Goal: Transaction & Acquisition: Purchase product/service

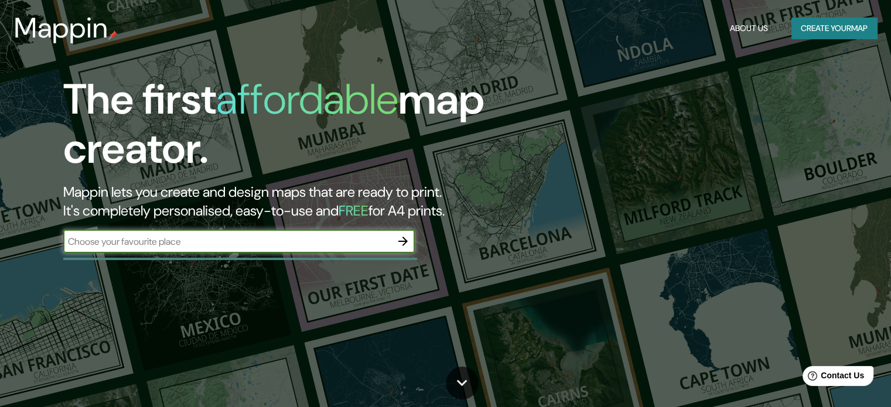
click at [171, 246] on input "text" at bounding box center [227, 241] width 328 height 13
type input "[PERSON_NAME] [GEOGRAPHIC_DATA]"
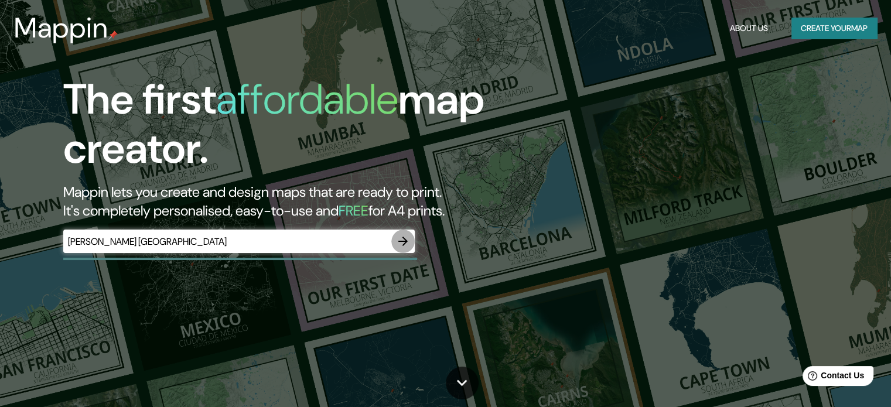
click at [407, 239] on icon "button" at bounding box center [403, 241] width 14 height 14
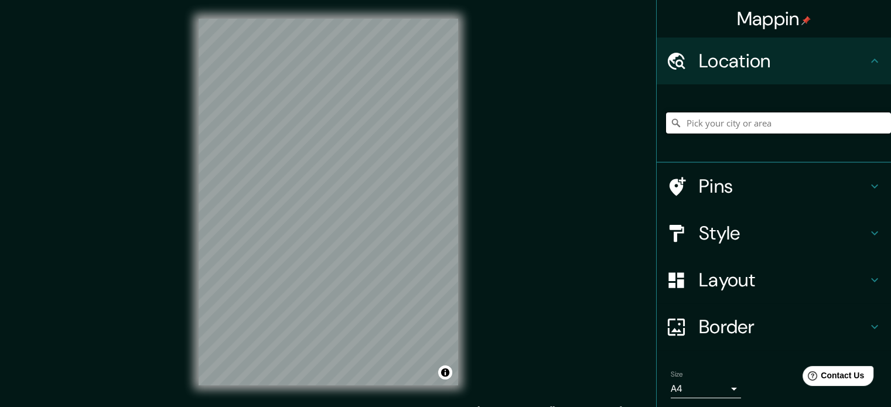
click at [704, 124] on input "Pick your city or area" at bounding box center [778, 123] width 225 height 21
click at [745, 123] on input "[GEOGRAPHIC_DATA]" at bounding box center [778, 123] width 225 height 21
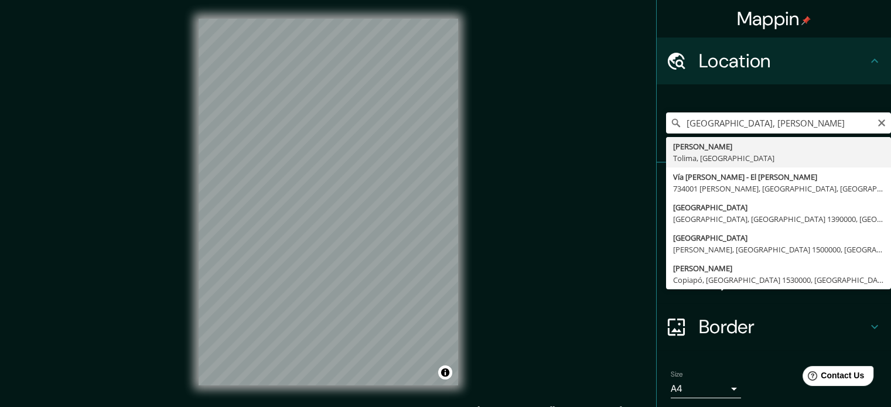
type input "[PERSON_NAME], [GEOGRAPHIC_DATA], [GEOGRAPHIC_DATA]"
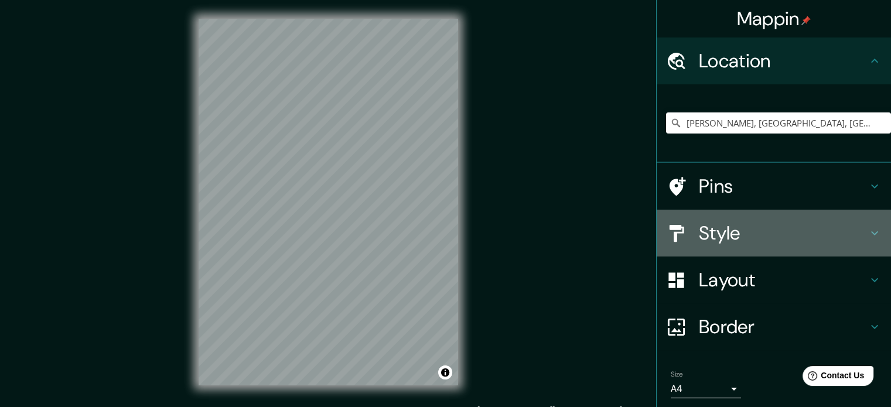
click at [715, 225] on h4 "Style" at bounding box center [783, 233] width 169 height 23
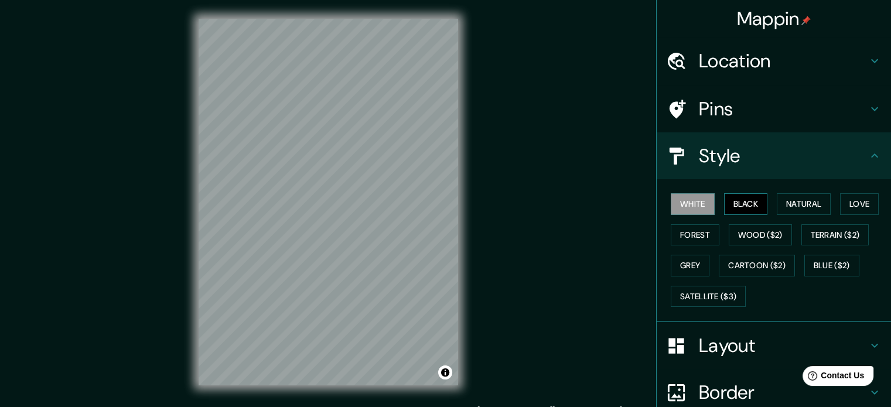
click at [724, 204] on button "Black" at bounding box center [746, 204] width 44 height 22
click at [847, 204] on button "Love" at bounding box center [859, 204] width 39 height 22
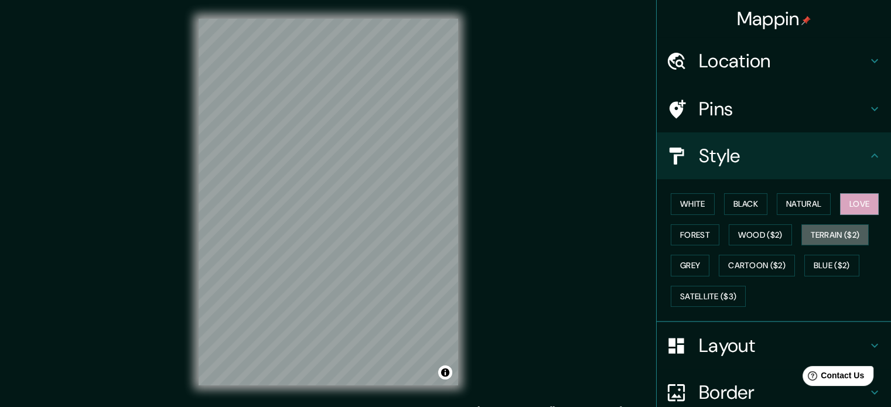
drag, startPoint x: 844, startPoint y: 236, endPoint x: 828, endPoint y: 217, distance: 24.1
click at [843, 236] on button "Terrain ($2)" at bounding box center [836, 235] width 68 height 22
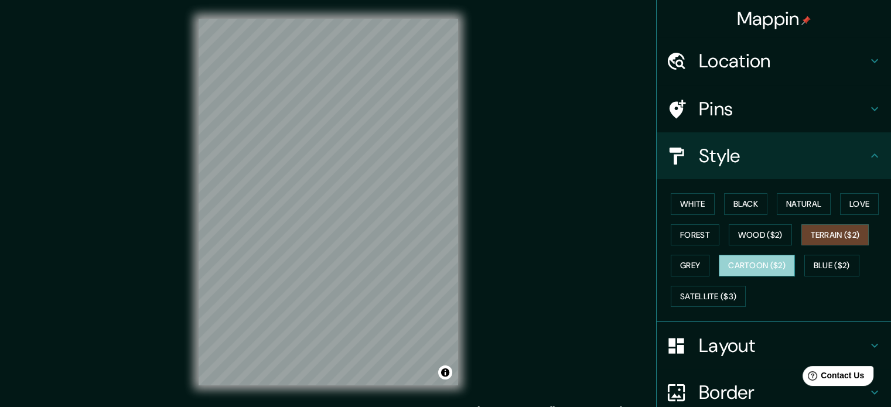
click at [745, 267] on button "Cartoon ($2)" at bounding box center [757, 266] width 76 height 22
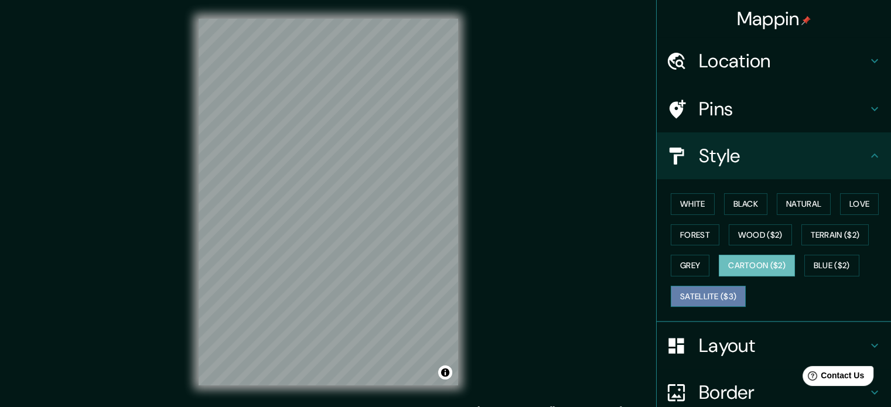
click at [686, 294] on button "Satellite ($3)" at bounding box center [708, 297] width 75 height 22
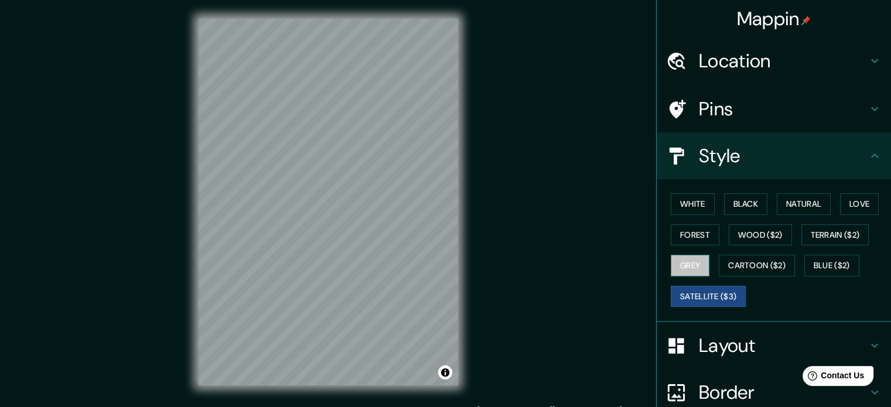
click at [671, 267] on button "Grey" at bounding box center [690, 266] width 39 height 22
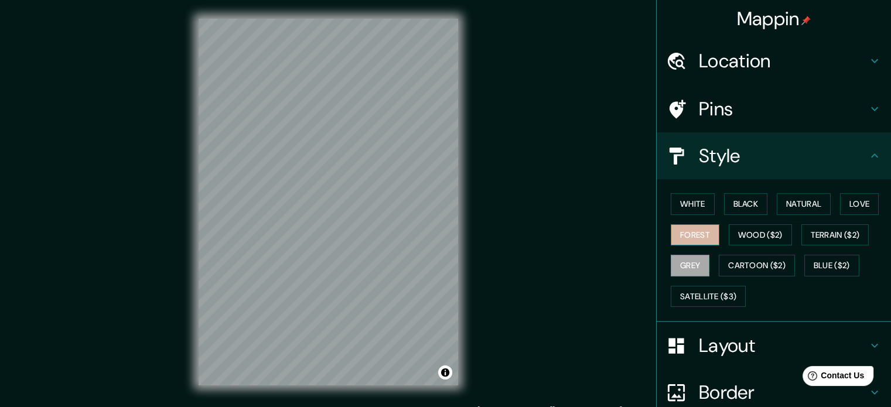
click at [679, 244] on button "Forest" at bounding box center [695, 235] width 49 height 22
click at [769, 234] on button "Wood ($2)" at bounding box center [760, 235] width 63 height 22
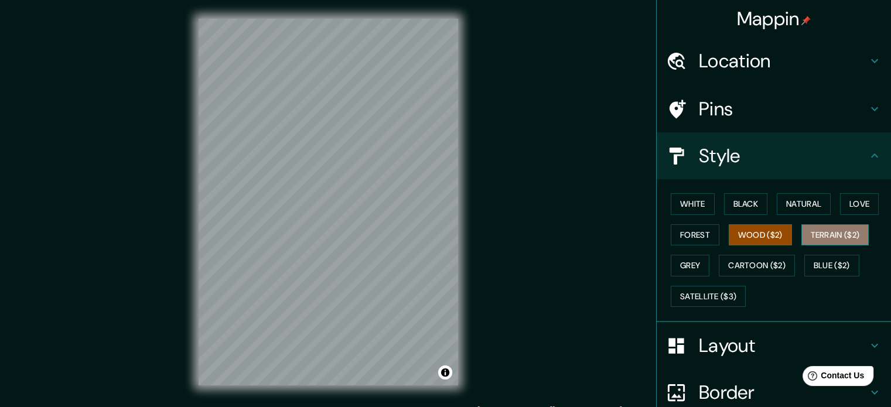
click at [811, 231] on button "Terrain ($2)" at bounding box center [836, 235] width 68 height 22
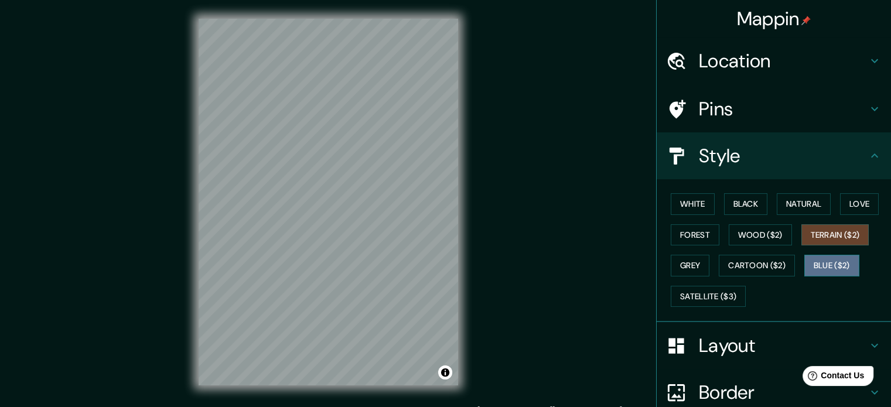
click at [826, 265] on button "Blue ($2)" at bounding box center [832, 266] width 55 height 22
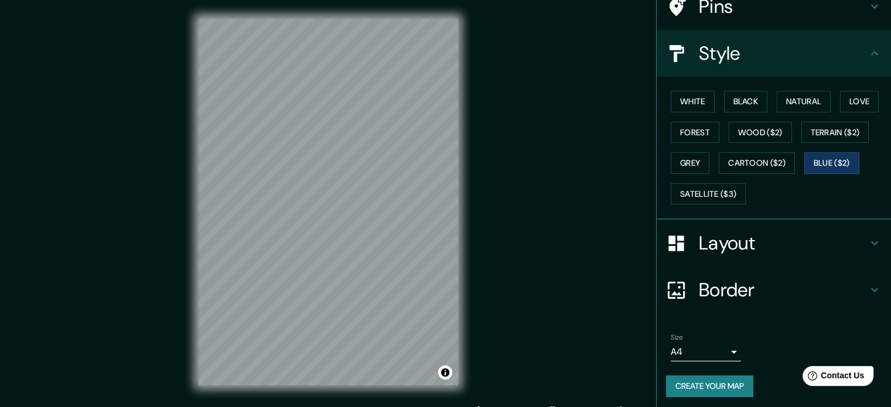
scroll to position [104, 0]
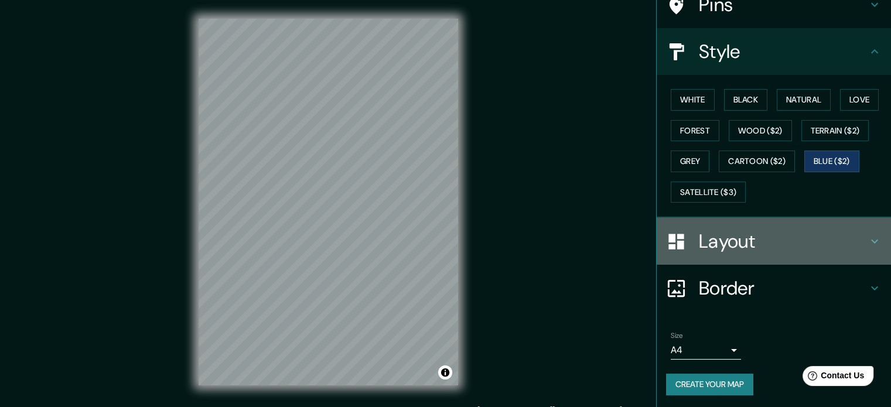
click at [749, 253] on div "Layout" at bounding box center [774, 241] width 234 height 47
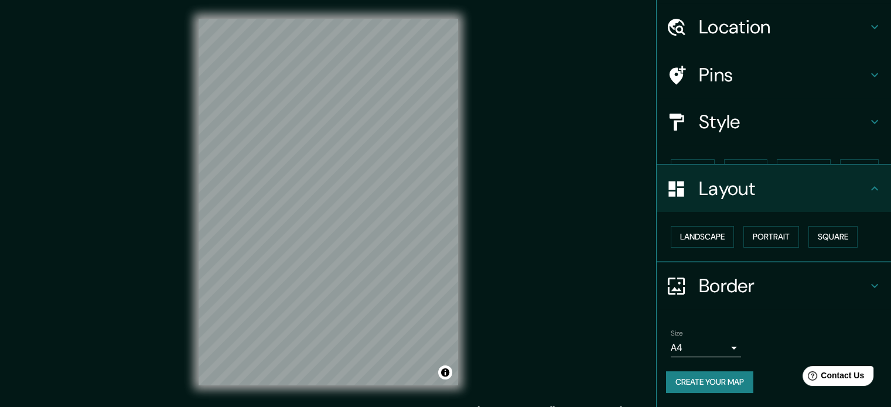
scroll to position [13, 0]
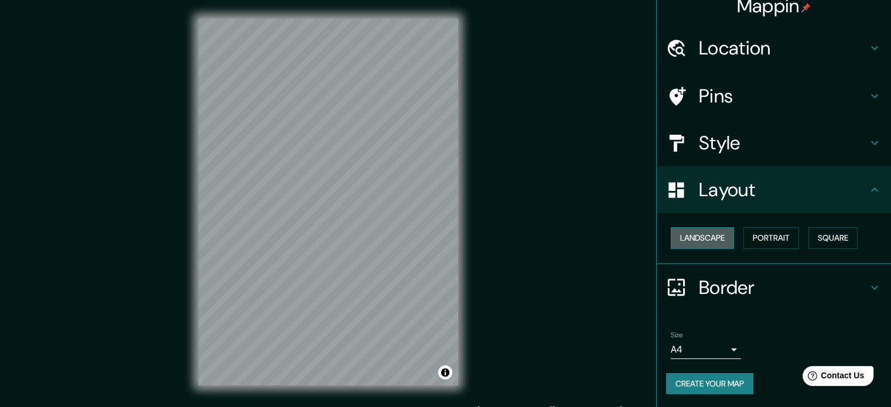
click at [710, 240] on button "Landscape" at bounding box center [702, 238] width 63 height 22
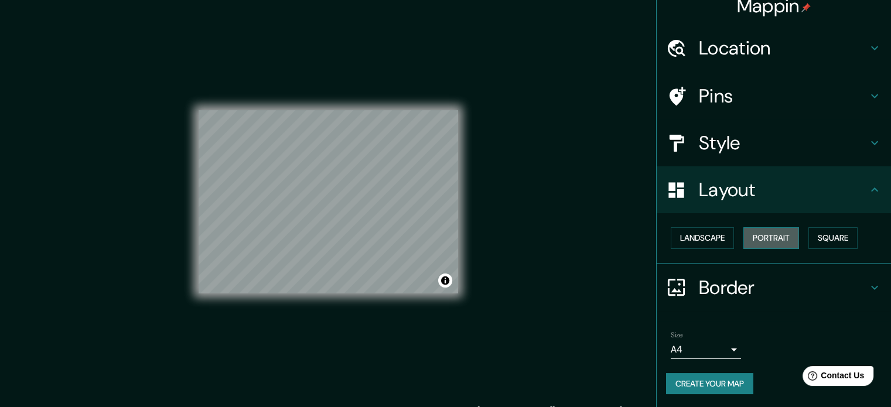
click at [755, 240] on button "Portrait" at bounding box center [772, 238] width 56 height 22
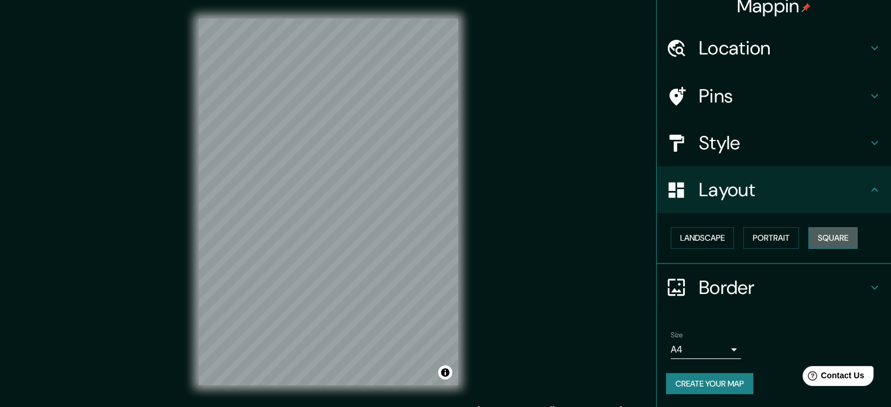
click at [818, 237] on button "Square" at bounding box center [833, 238] width 49 height 22
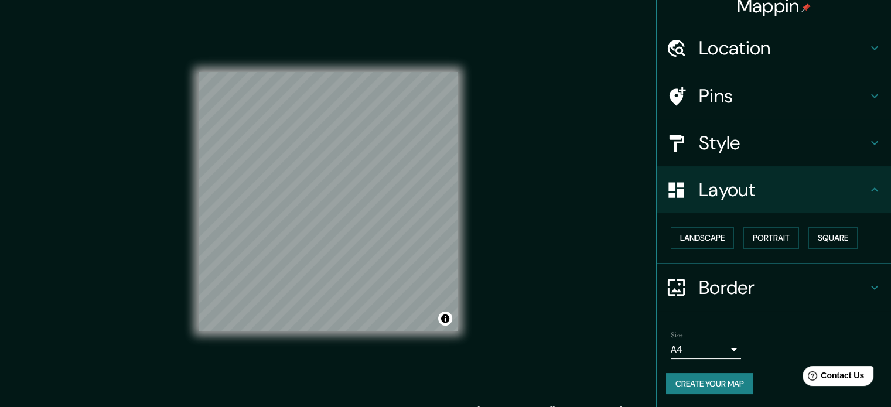
click at [708, 285] on h4 "Border" at bounding box center [783, 287] width 169 height 23
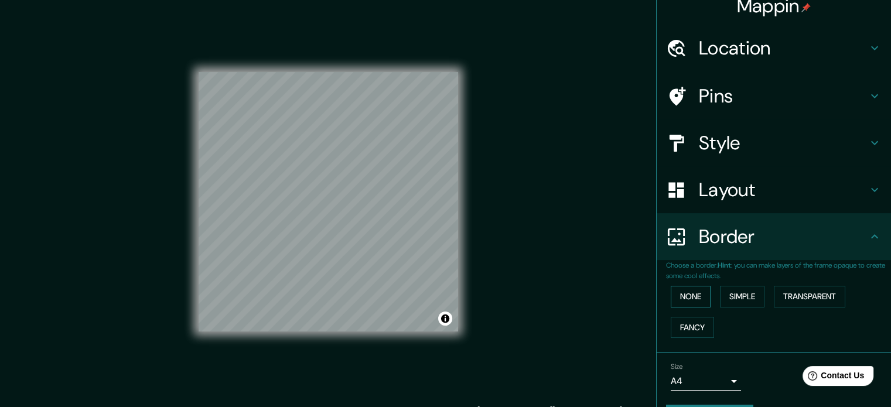
click at [694, 298] on button "None" at bounding box center [691, 297] width 40 height 22
drag, startPoint x: 762, startPoint y: 298, endPoint x: 734, endPoint y: 298, distance: 28.1
click at [734, 298] on div "None Simple Transparent Fancy" at bounding box center [778, 312] width 225 height 62
click at [726, 297] on button "Simple" at bounding box center [742, 297] width 45 height 22
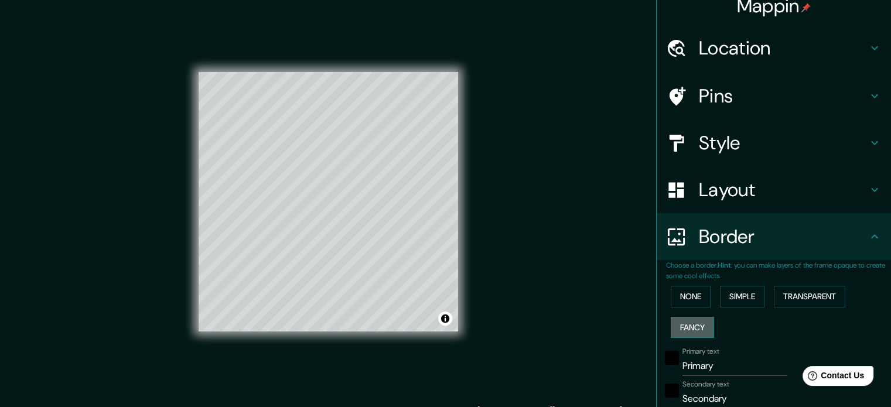
click at [700, 322] on button "Fancy" at bounding box center [692, 328] width 43 height 22
click at [694, 302] on button "None" at bounding box center [691, 297] width 40 height 22
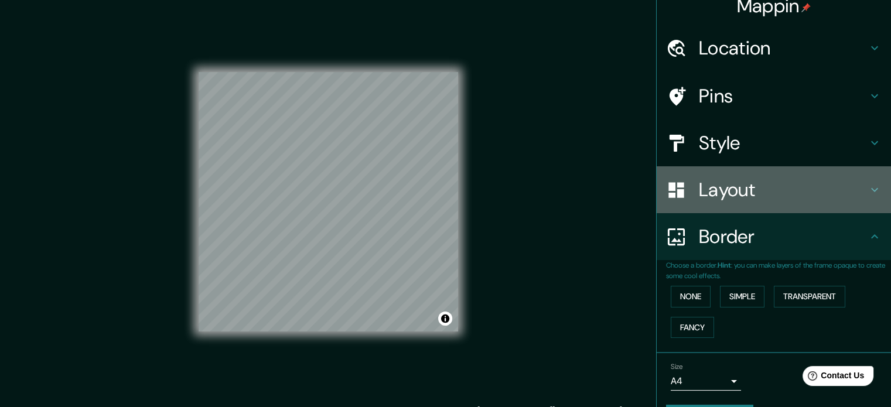
click at [718, 197] on h4 "Layout" at bounding box center [783, 189] width 169 height 23
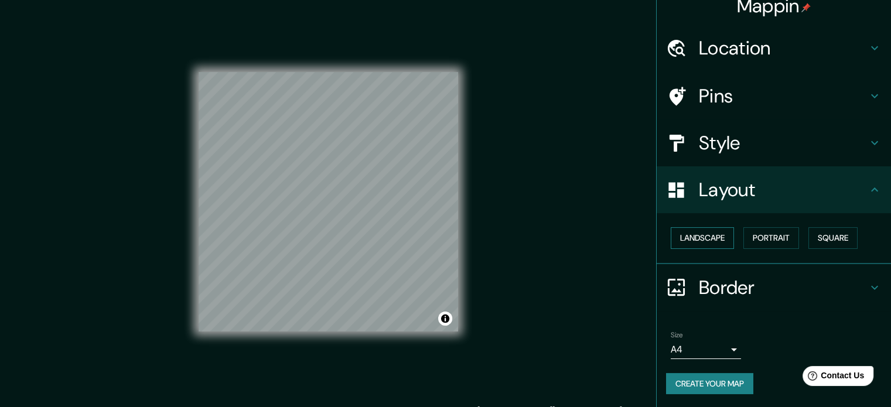
click at [704, 230] on div "Landscape [GEOGRAPHIC_DATA]" at bounding box center [778, 238] width 225 height 31
click at [706, 233] on button "Landscape" at bounding box center [702, 238] width 63 height 22
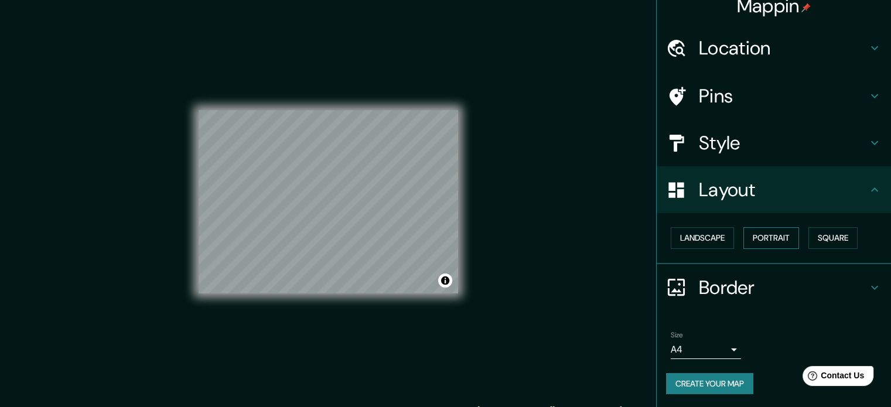
click at [769, 237] on button "Portrait" at bounding box center [772, 238] width 56 height 22
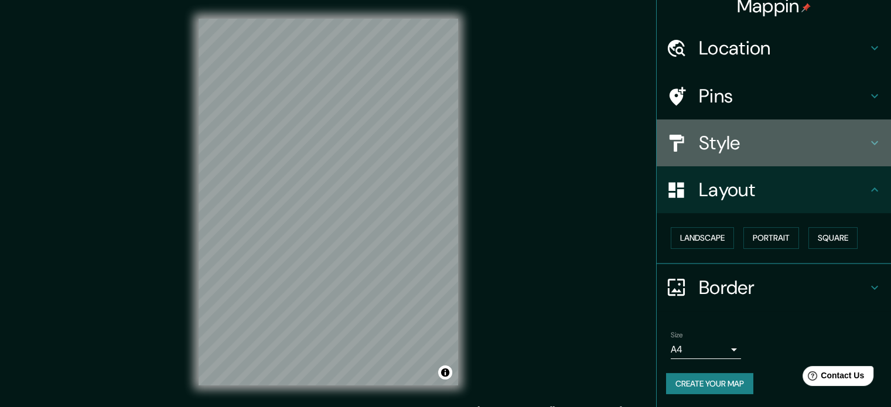
click at [729, 152] on h4 "Style" at bounding box center [783, 142] width 169 height 23
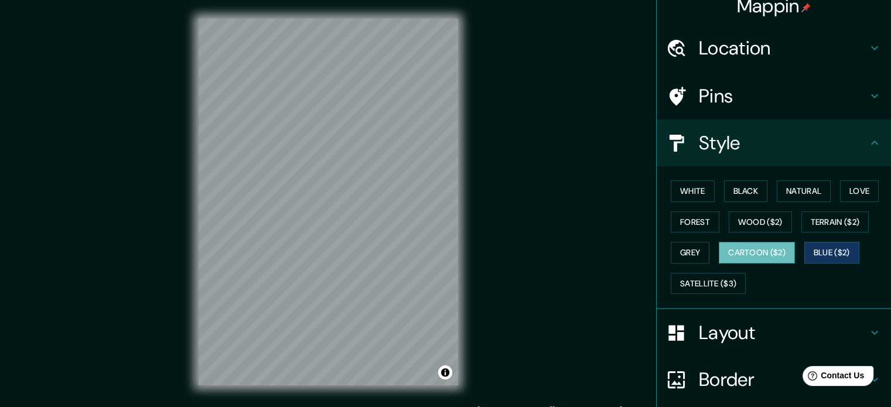
click at [751, 247] on button "Cartoon ($2)" at bounding box center [757, 253] width 76 height 22
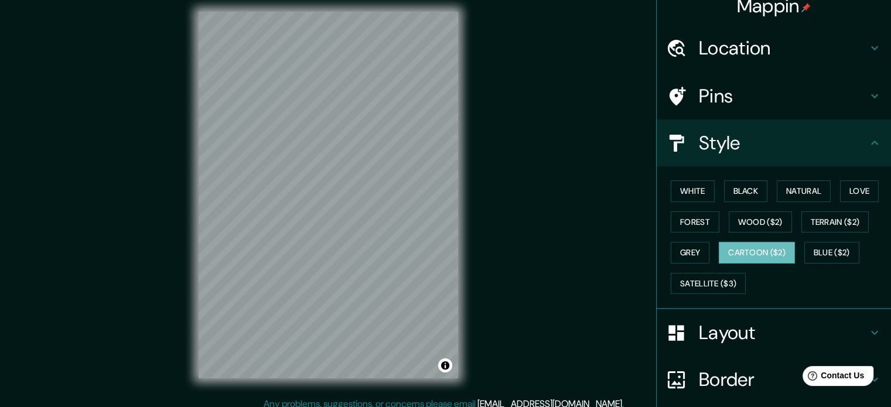
scroll to position [0, 0]
